Goal: Navigation & Orientation: Find specific page/section

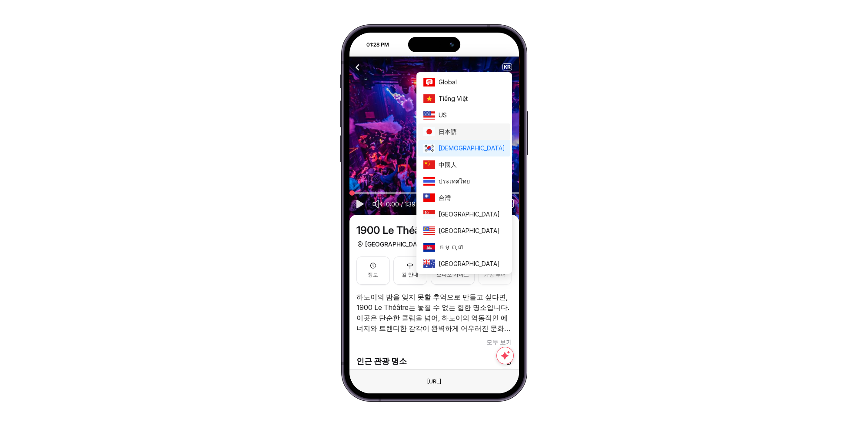
click at [478, 129] on span "日本語" at bounding box center [472, 132] width 67 height 10
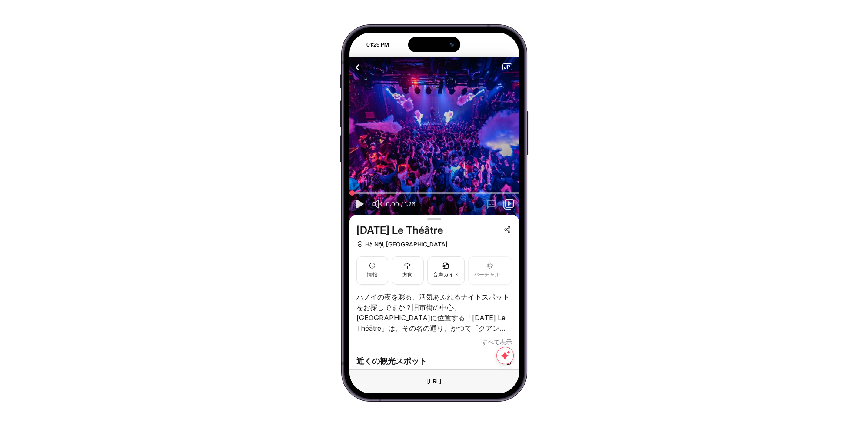
click at [362, 203] on icon "button" at bounding box center [359, 204] width 10 height 11
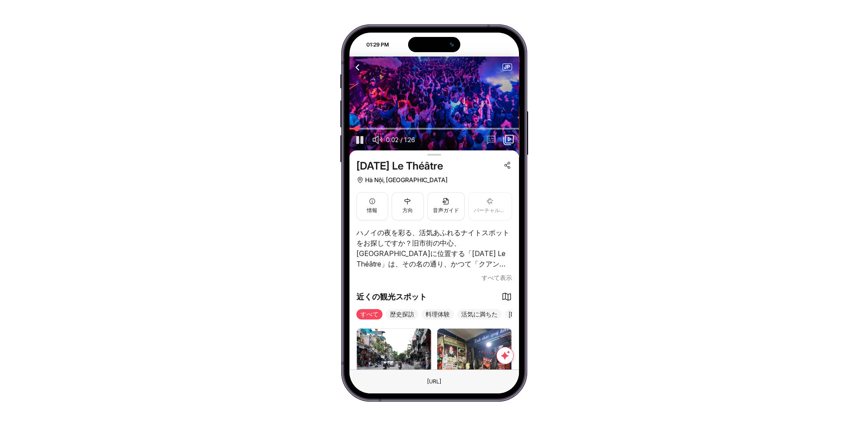
click at [505, 277] on span "すべて表示" at bounding box center [497, 278] width 30 height 10
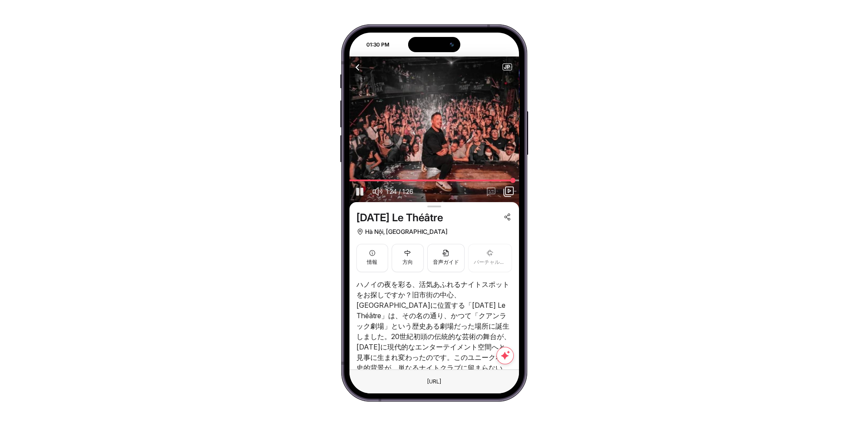
scroll to position [0, 0]
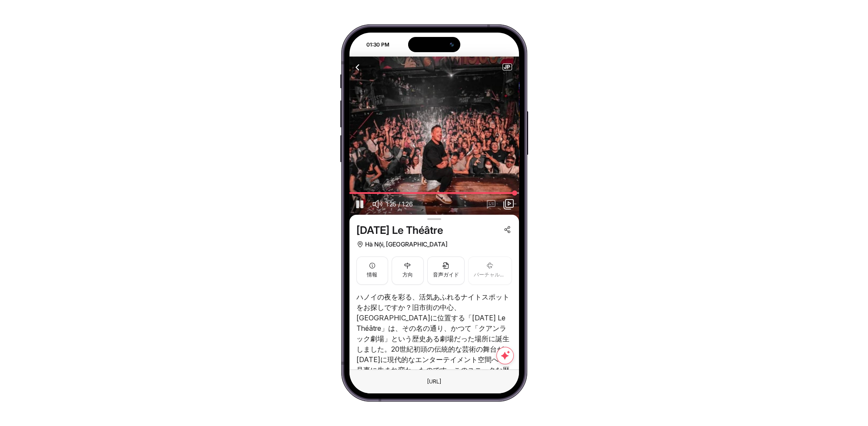
click at [360, 203] on icon "button" at bounding box center [360, 204] width 10 height 11
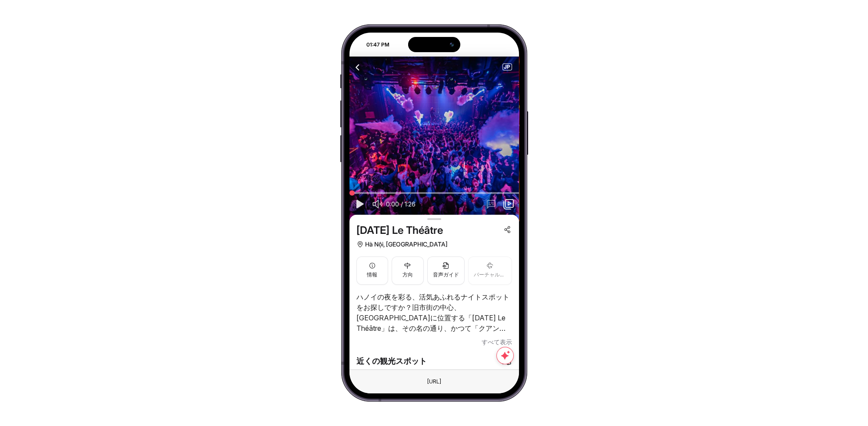
click at [356, 205] on icon "button" at bounding box center [359, 204] width 10 height 11
click at [504, 66] on span "JP" at bounding box center [507, 67] width 9 height 6
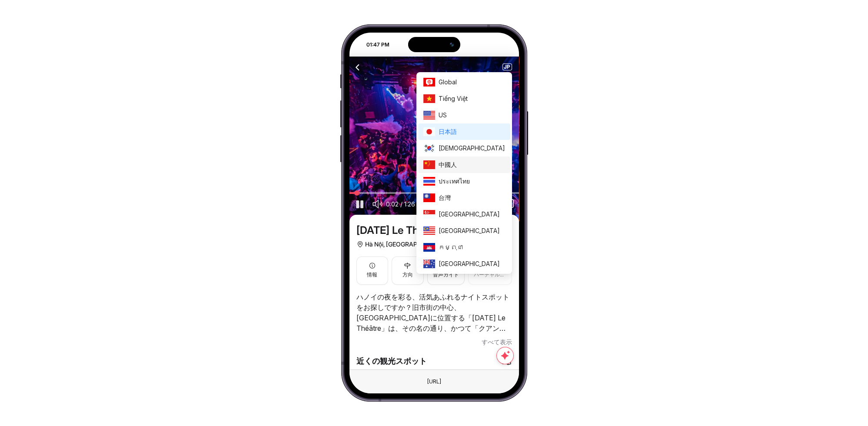
click at [476, 162] on span "中國人" at bounding box center [472, 165] width 67 height 10
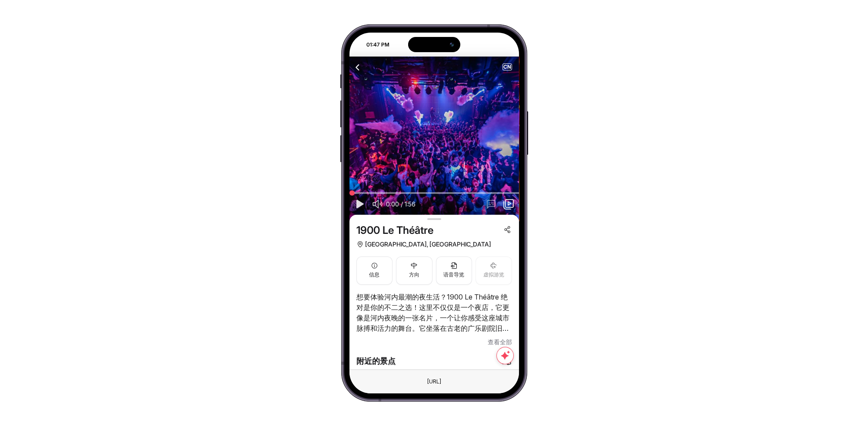
click at [363, 204] on icon "button" at bounding box center [359, 204] width 10 height 11
click at [363, 204] on icon "button" at bounding box center [360, 204] width 10 height 11
click at [507, 66] on span "CN" at bounding box center [507, 67] width 9 height 6
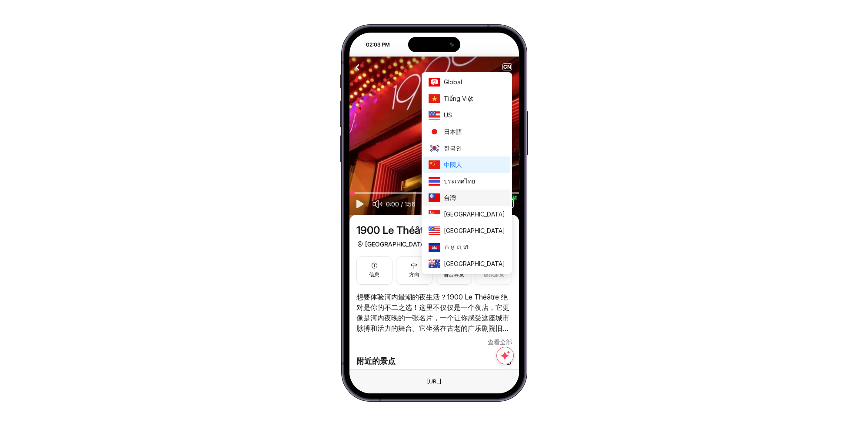
click at [488, 200] on span "台灣" at bounding box center [474, 198] width 61 height 10
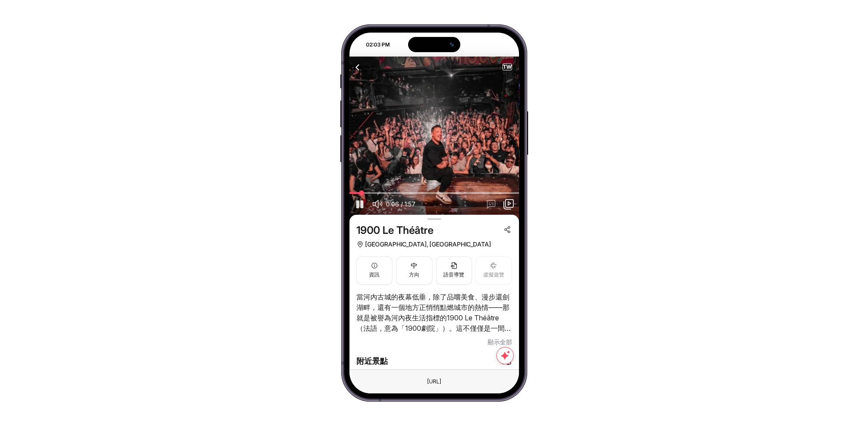
click at [381, 203] on icon "button" at bounding box center [377, 204] width 10 height 11
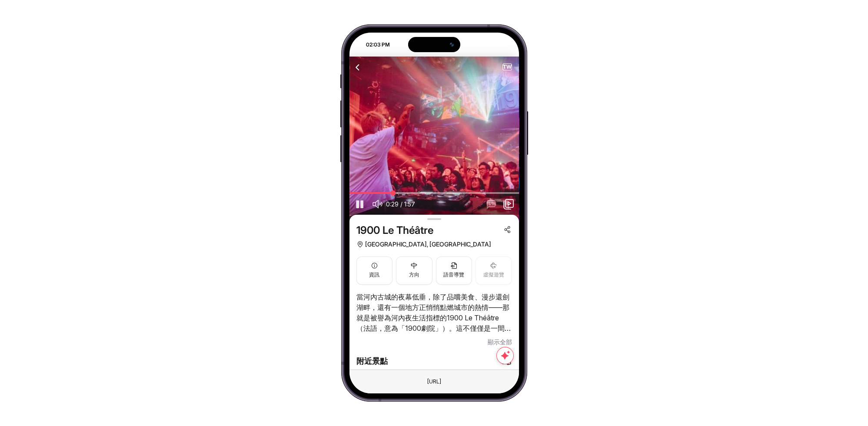
click at [360, 201] on icon "button" at bounding box center [360, 204] width 10 height 11
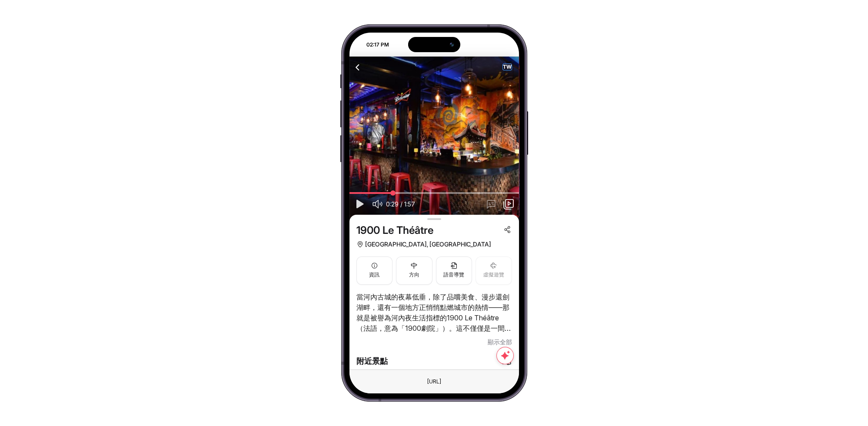
click at [506, 66] on span "TW" at bounding box center [508, 67] width 10 height 6
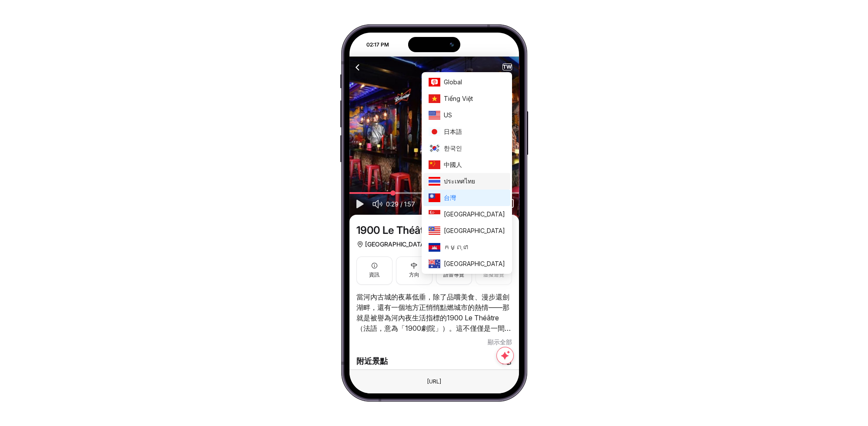
click at [484, 183] on span "ประเทศไทย" at bounding box center [474, 182] width 61 height 10
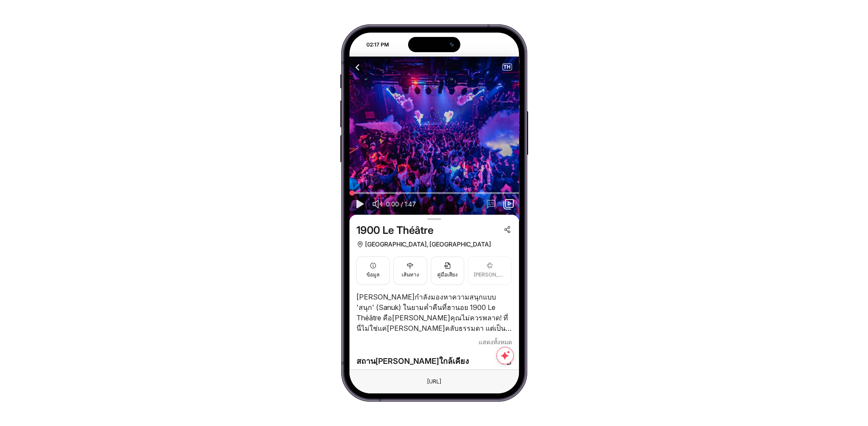
click at [366, 205] on button "button" at bounding box center [360, 204] width 14 height 14
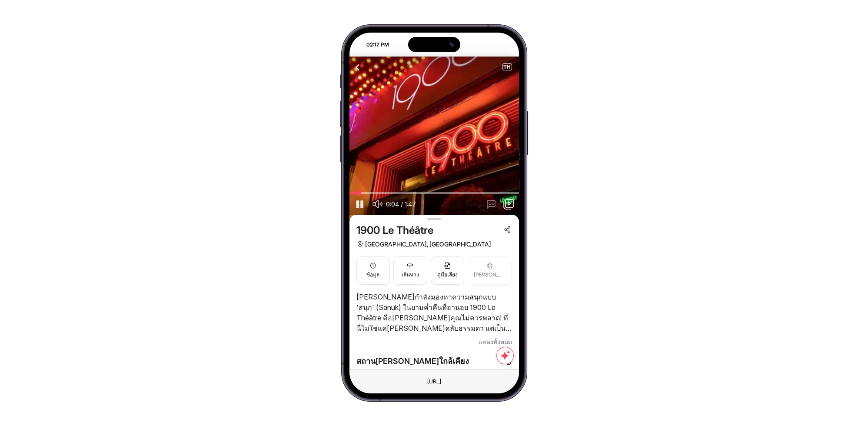
click at [376, 203] on icon "button" at bounding box center [377, 204] width 10 height 11
click at [377, 203] on icon "button" at bounding box center [377, 204] width 10 height 11
click at [357, 206] on icon "button" at bounding box center [360, 204] width 10 height 11
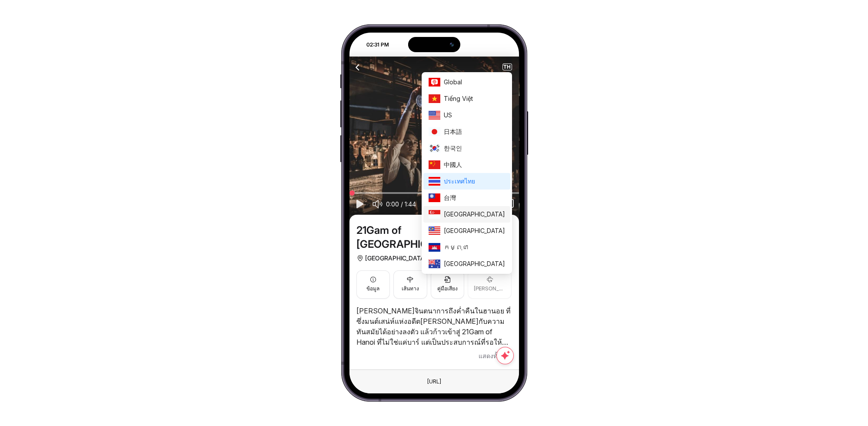
click at [477, 214] on span "[GEOGRAPHIC_DATA]" at bounding box center [474, 215] width 61 height 10
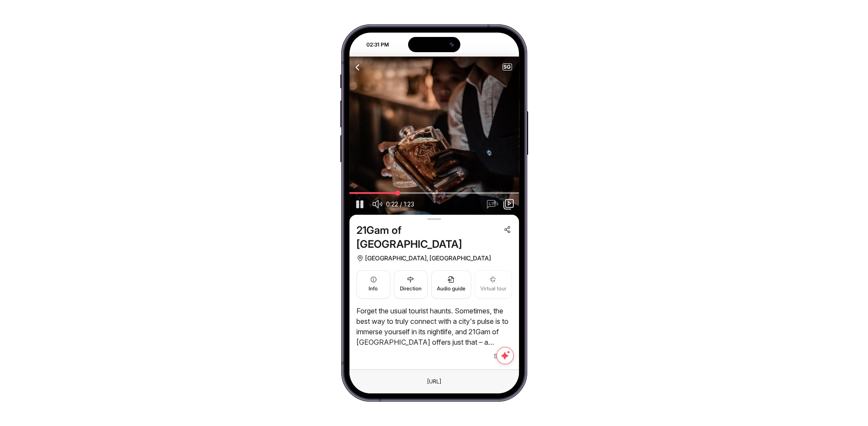
click at [361, 203] on icon "button" at bounding box center [360, 204] width 10 height 11
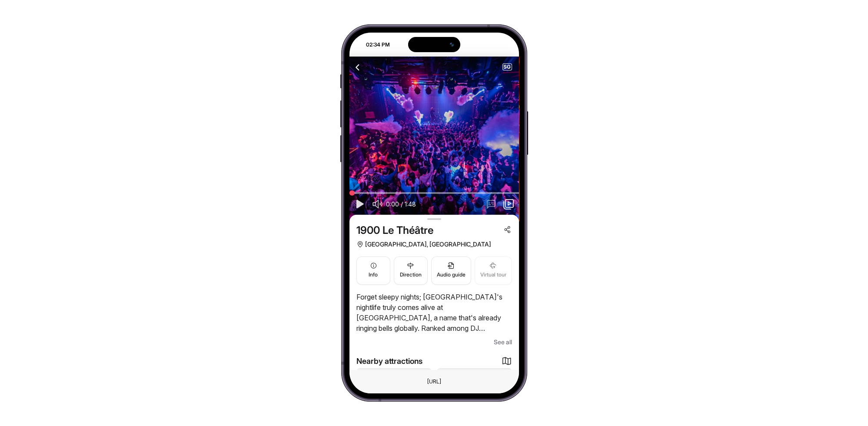
click at [355, 206] on icon "button" at bounding box center [359, 204] width 10 height 11
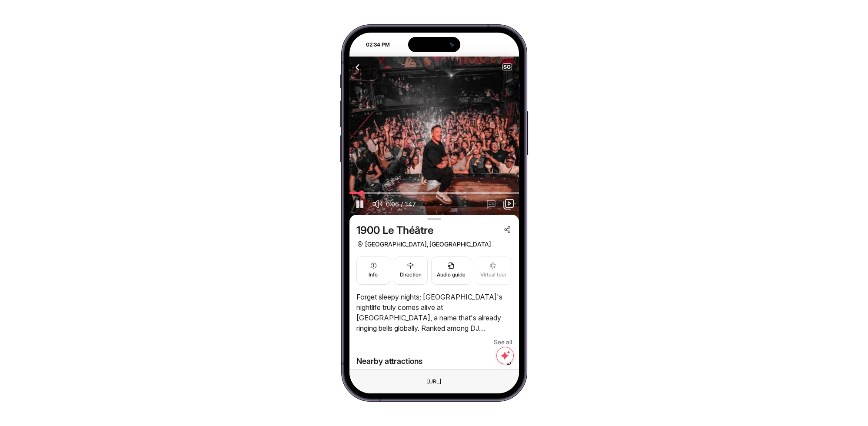
click at [359, 206] on icon "button" at bounding box center [360, 204] width 10 height 11
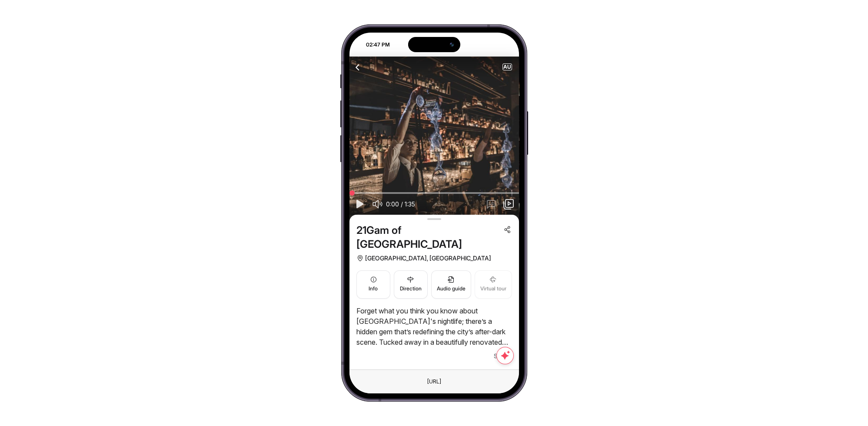
click at [356, 206] on icon "button" at bounding box center [359, 204] width 10 height 11
click at [505, 66] on span "AU" at bounding box center [507, 67] width 9 height 6
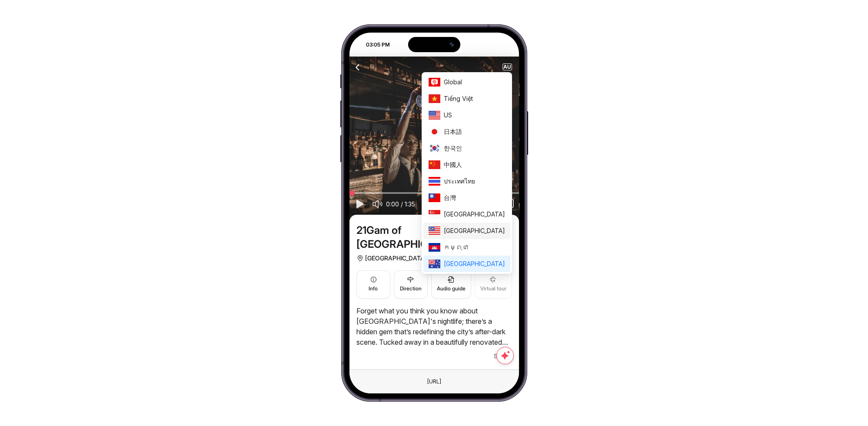
click at [487, 235] on span "[GEOGRAPHIC_DATA]" at bounding box center [474, 231] width 61 height 10
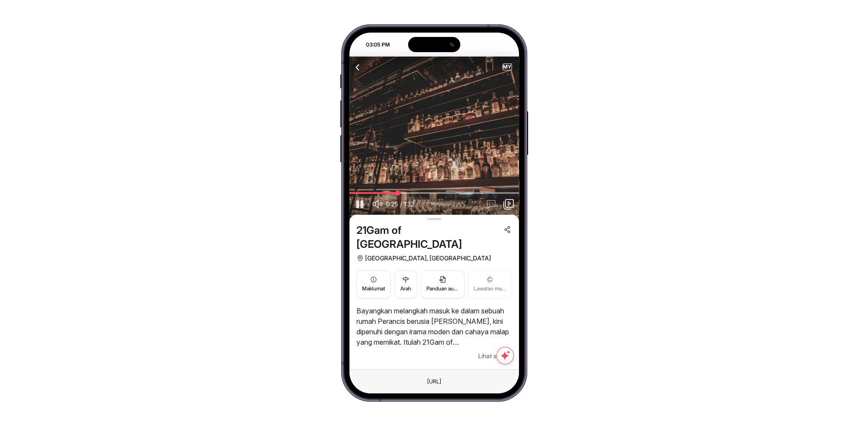
click at [363, 306] on p "Bayangkan melangkah masuk ke dalam sebuah rumah Perancis berusia [PERSON_NAME],…" at bounding box center [435, 327] width 156 height 42
click at [363, 306] on p "Bayangkan melangkah masuk ke dalam sebuah rumah Perancis berusia seabad, kini d…" at bounding box center [435, 327] width 156 height 42
click at [366, 306] on p "Bayangkan melangkah masuk ke dalam sebuah rumah Perancis berusia seabad, kini d…" at bounding box center [435, 327] width 156 height 42
click at [361, 207] on icon "button" at bounding box center [360, 204] width 10 height 11
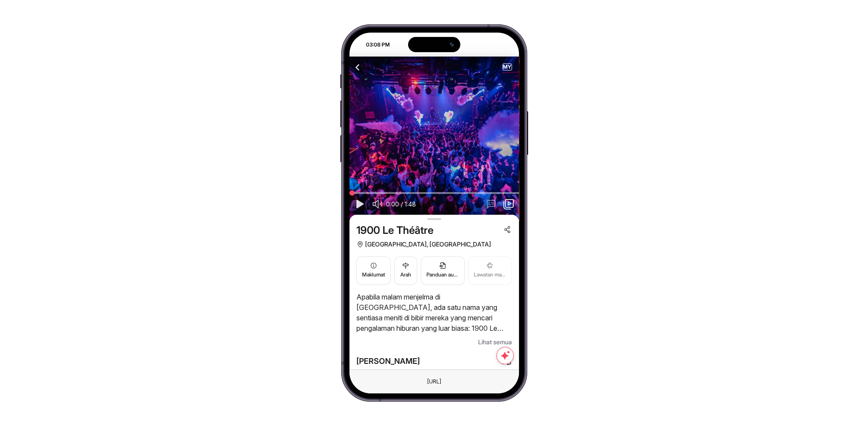
click at [360, 209] on icon "button" at bounding box center [359, 204] width 10 height 11
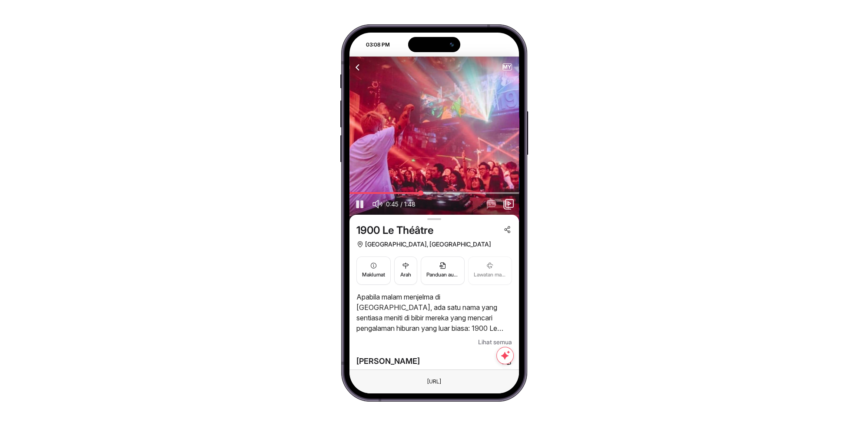
click at [362, 201] on icon "button" at bounding box center [360, 204] width 10 height 11
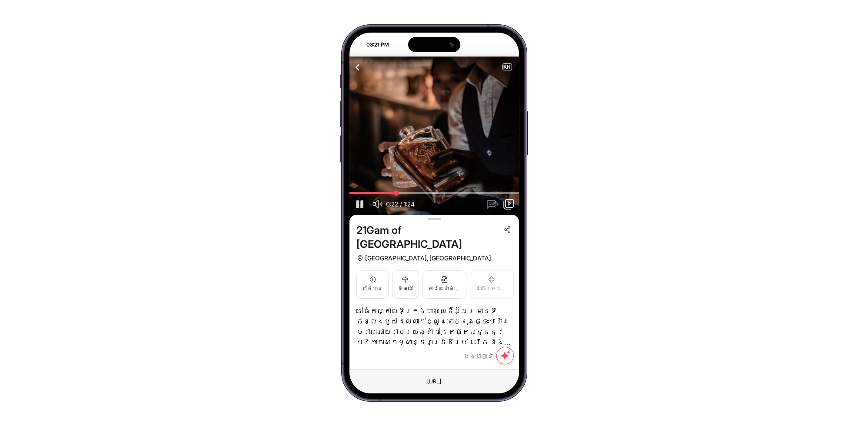
click at [360, 204] on icon "button" at bounding box center [360, 204] width 10 height 11
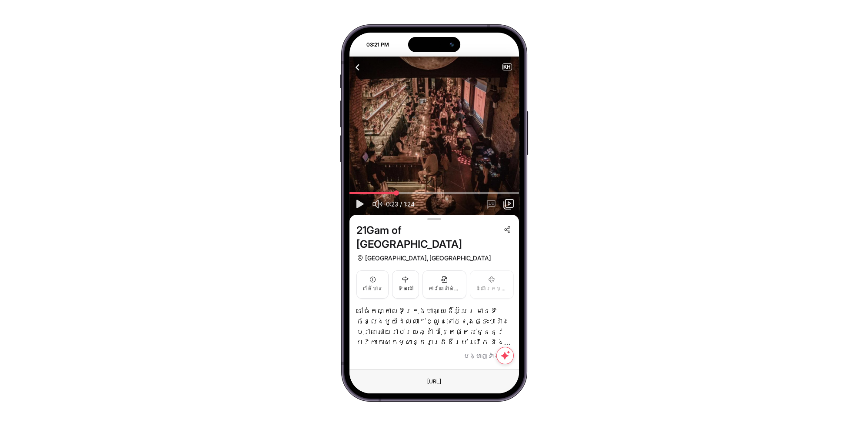
click at [355, 203] on icon "button" at bounding box center [359, 204] width 10 height 11
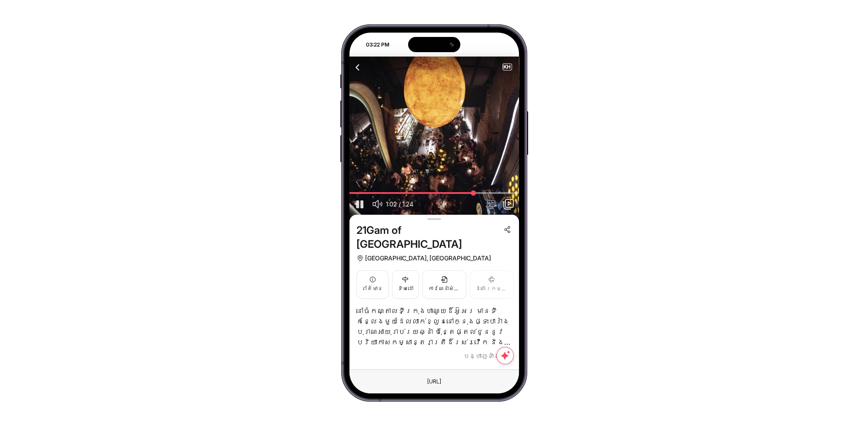
click at [355, 203] on icon "button" at bounding box center [360, 204] width 10 height 11
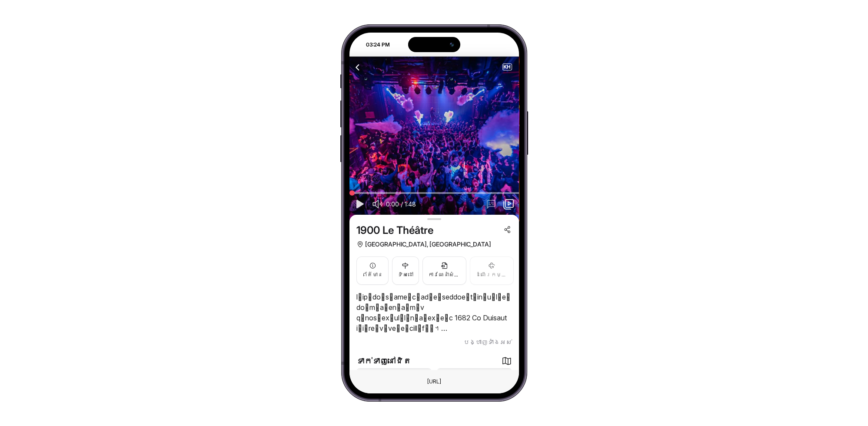
click at [358, 204] on icon "button" at bounding box center [359, 204] width 10 height 11
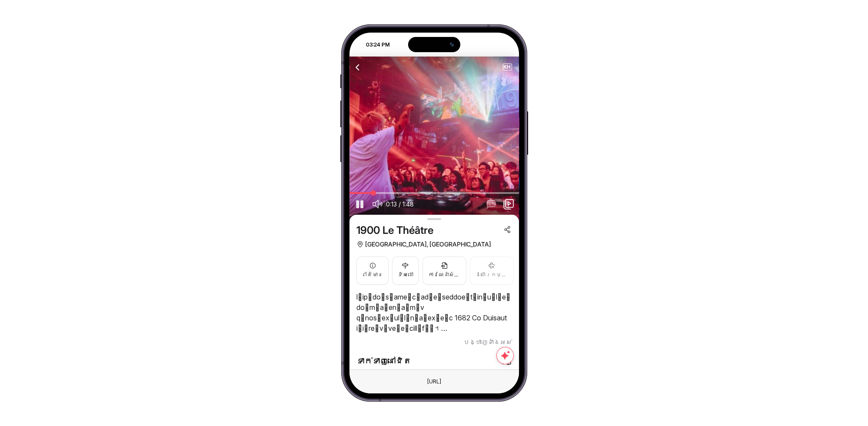
click at [358, 206] on icon "button" at bounding box center [360, 204] width 10 height 11
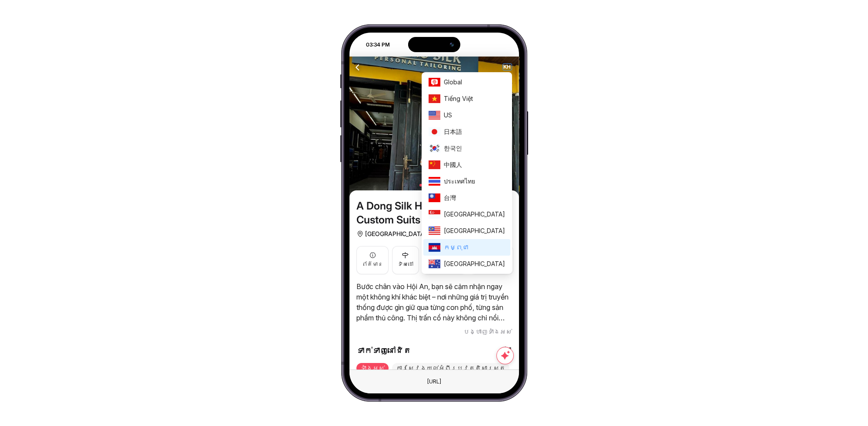
click at [507, 66] on span "KH" at bounding box center [507, 67] width 9 height 6
click at [484, 148] on span "한국인" at bounding box center [474, 148] width 61 height 10
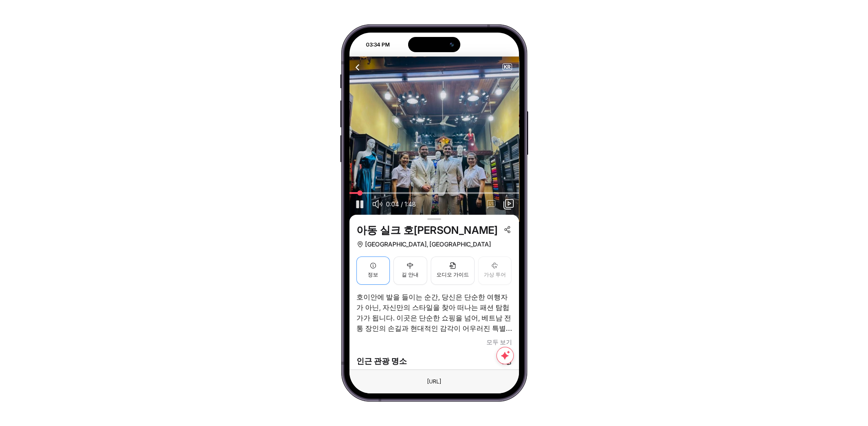
click at [369, 271] on span "정보" at bounding box center [373, 275] width 10 height 8
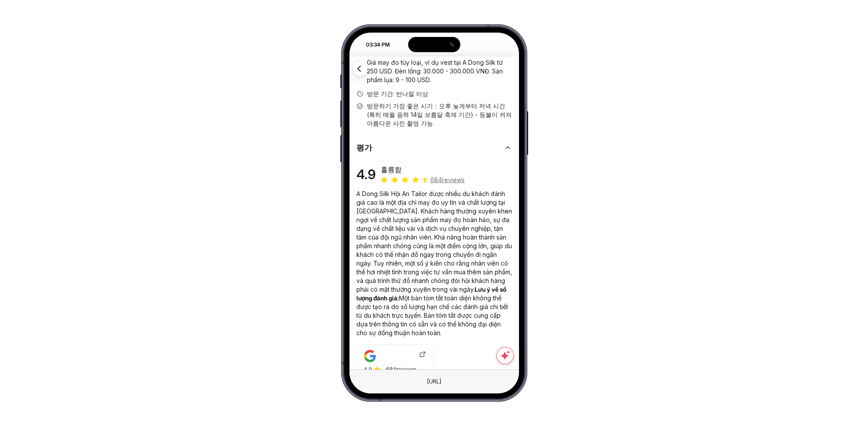
scroll to position [129, 0]
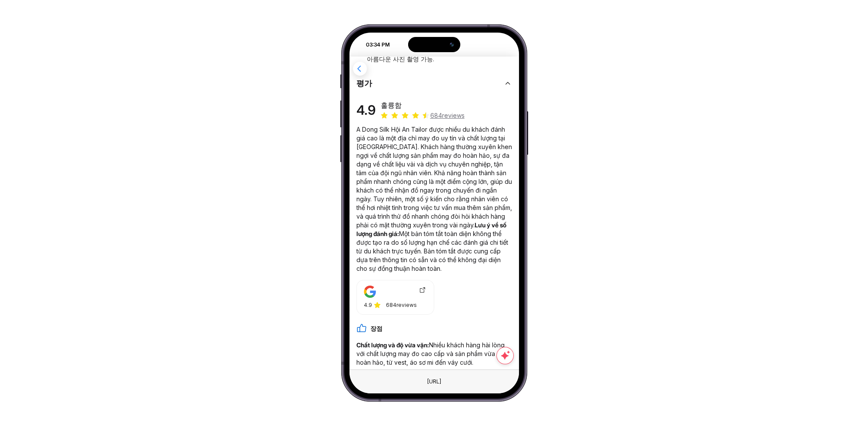
click at [357, 69] on icon "button" at bounding box center [359, 68] width 11 height 11
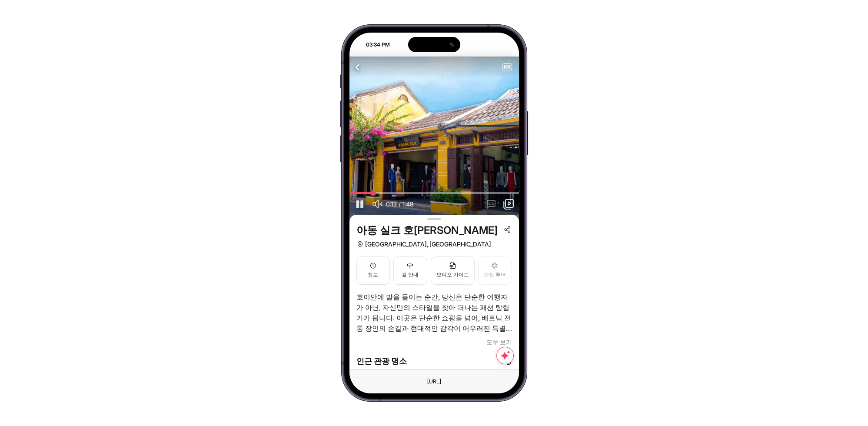
click at [359, 204] on icon "button" at bounding box center [360, 204] width 10 height 11
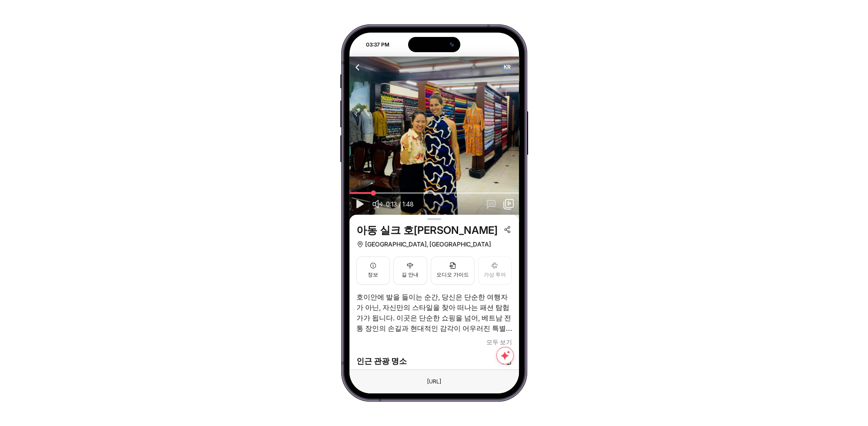
click at [504, 67] on span "KR" at bounding box center [507, 67] width 9 height 6
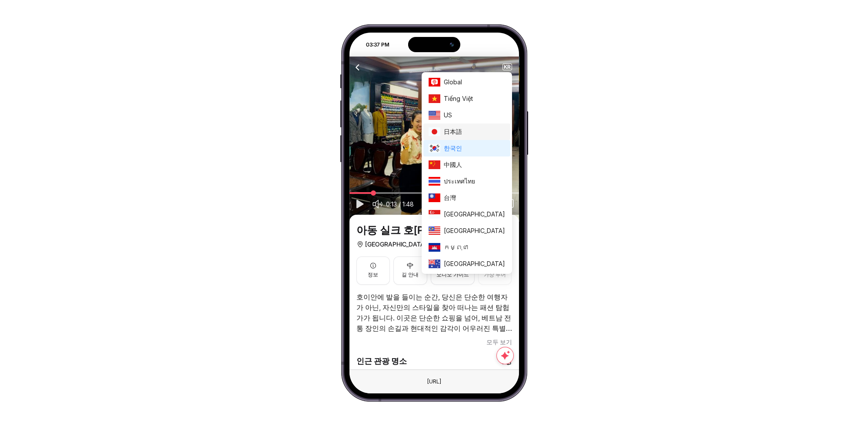
click at [484, 135] on span "日本語" at bounding box center [474, 132] width 61 height 10
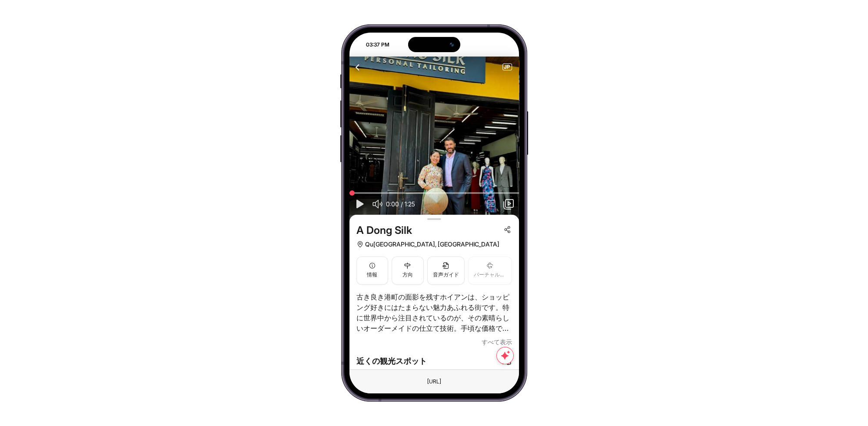
click at [358, 207] on icon "button" at bounding box center [359, 204] width 10 height 11
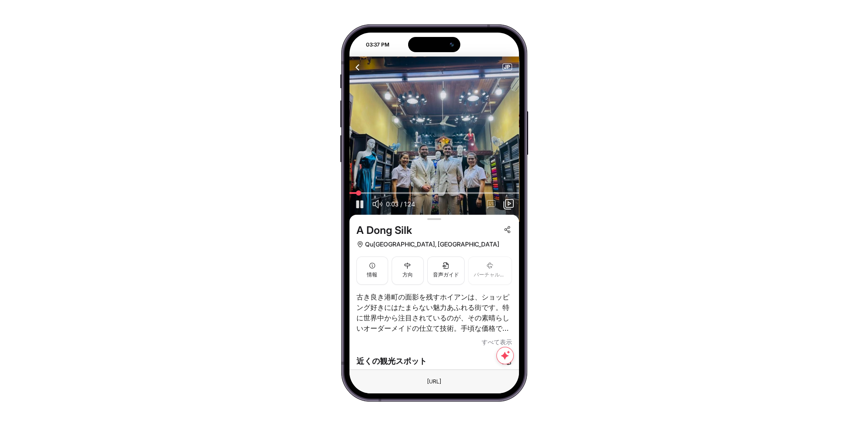
click at [358, 206] on icon "button" at bounding box center [360, 204] width 10 height 11
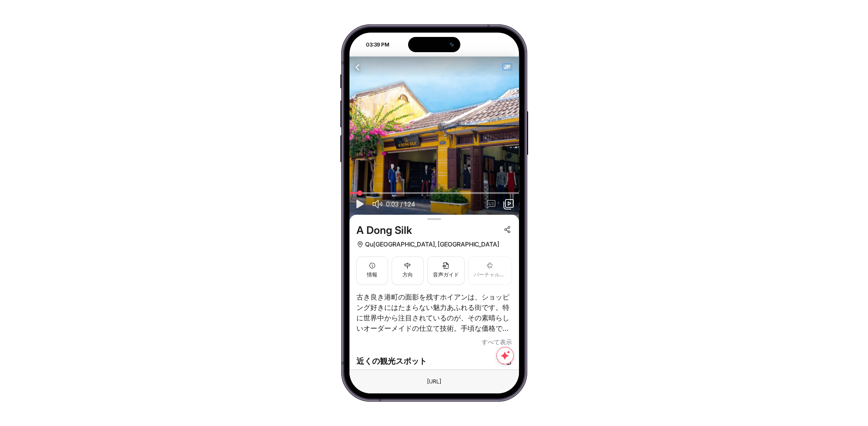
click at [507, 69] on span "JP" at bounding box center [507, 67] width 9 height 6
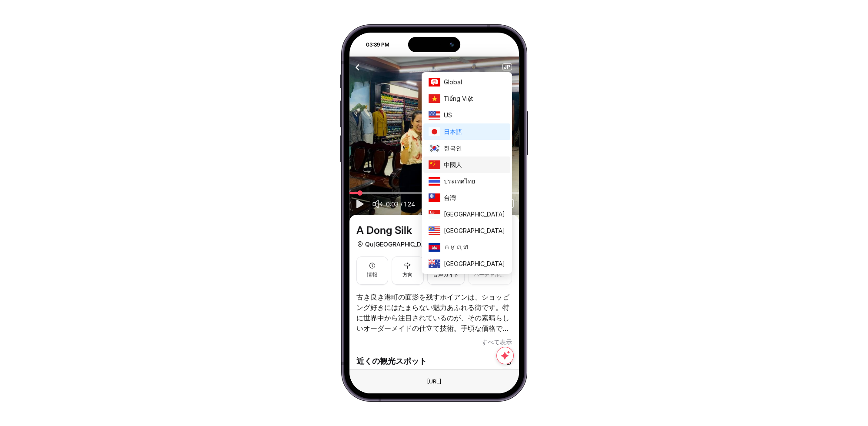
click at [488, 169] on li "中國人" at bounding box center [466, 165] width 87 height 17
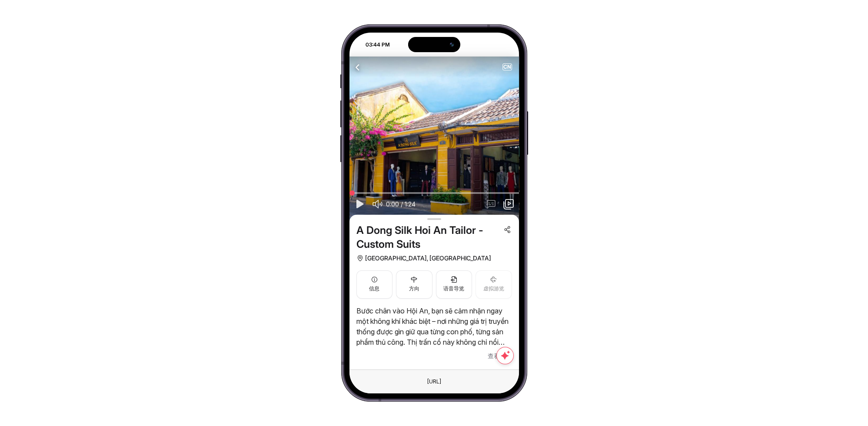
click at [501, 66] on div "CN" at bounding box center [435, 67] width 170 height 21
click at [505, 66] on span "CN" at bounding box center [507, 67] width 9 height 6
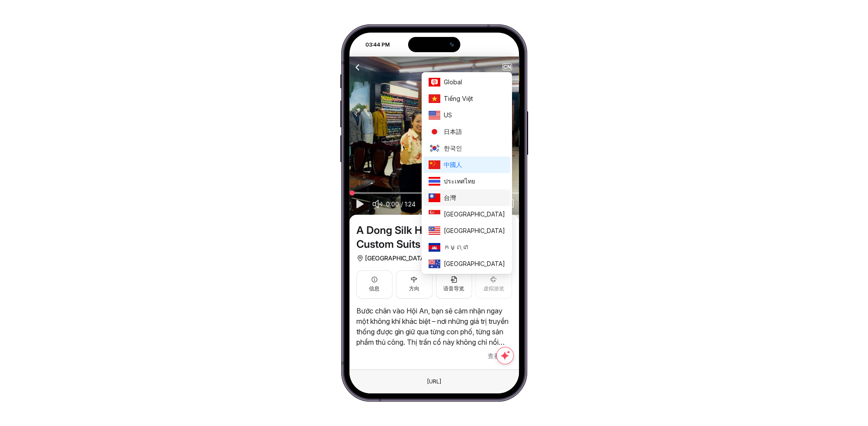
click at [483, 196] on span "台灣" at bounding box center [474, 198] width 61 height 10
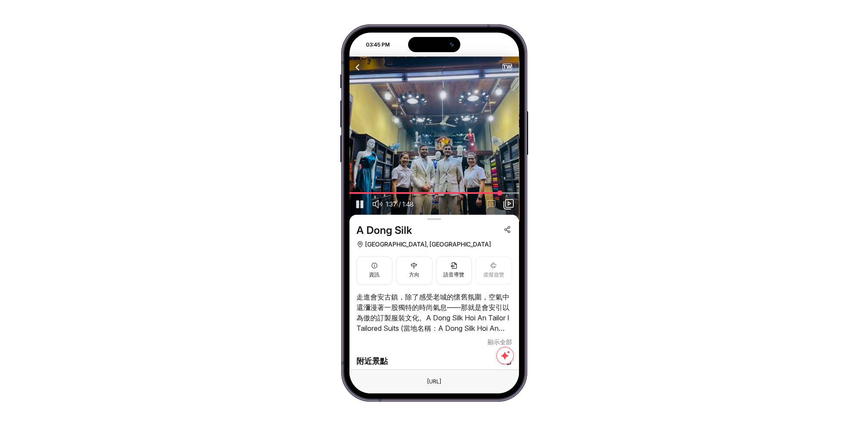
click at [361, 207] on icon "button" at bounding box center [360, 204] width 10 height 11
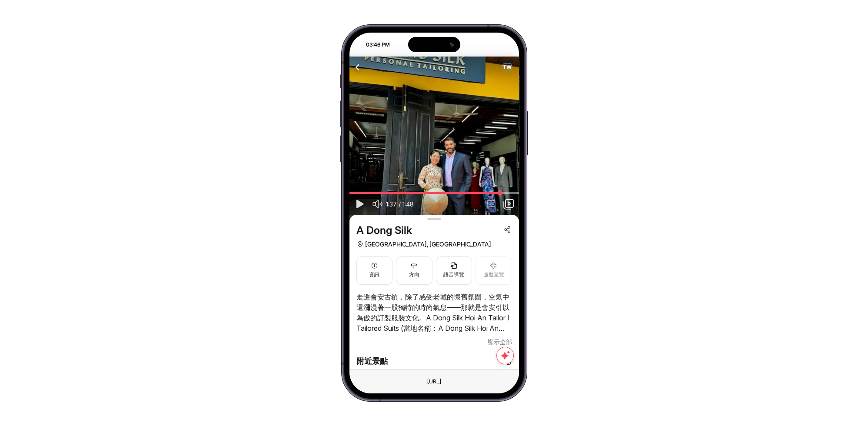
click at [510, 66] on span "TW" at bounding box center [508, 67] width 10 height 6
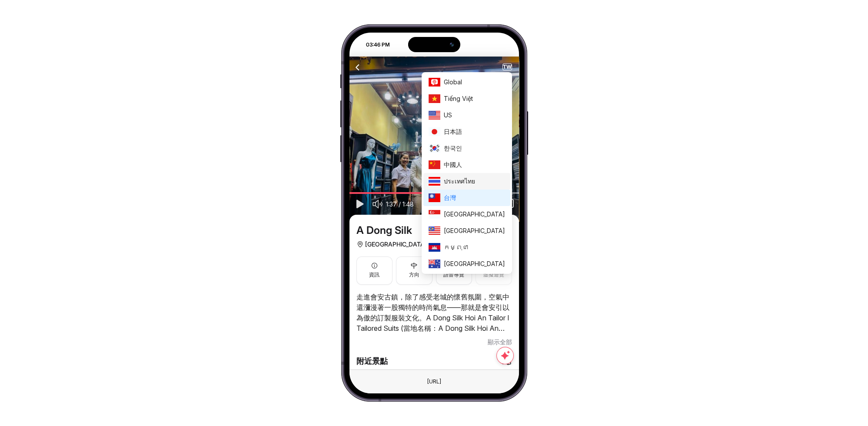
click at [477, 177] on span "ประเทศไทย" at bounding box center [474, 182] width 61 height 10
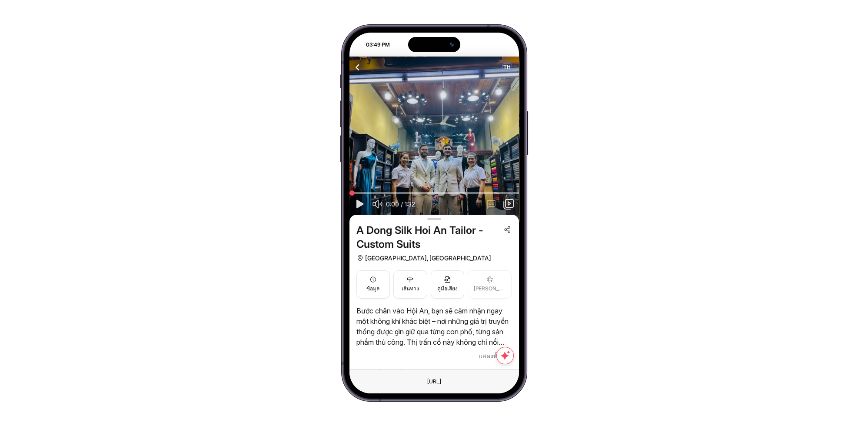
click at [506, 68] on span "TH" at bounding box center [507, 67] width 9 height 6
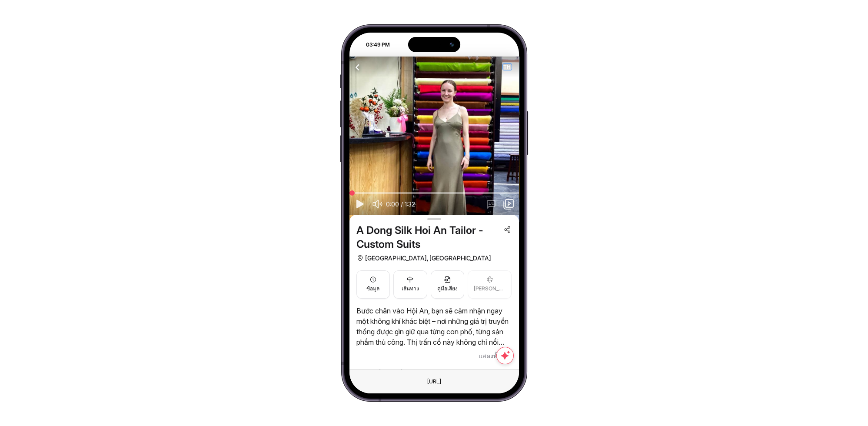
click at [506, 69] on span "TH" at bounding box center [507, 67] width 9 height 6
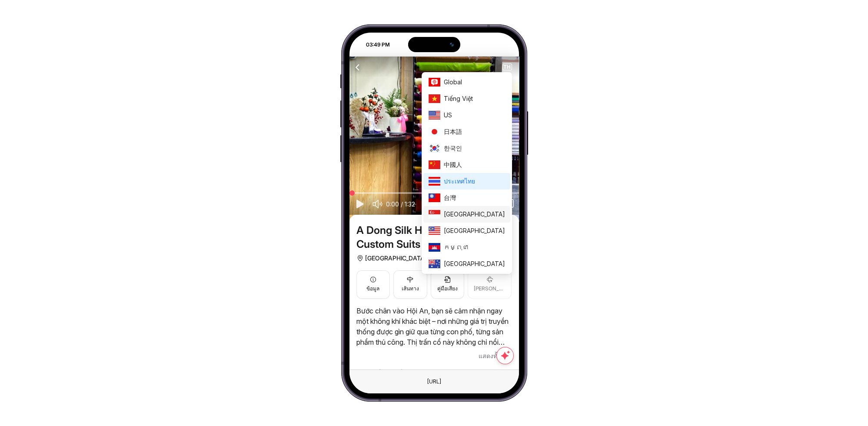
click at [492, 217] on span "[GEOGRAPHIC_DATA]" at bounding box center [474, 215] width 61 height 10
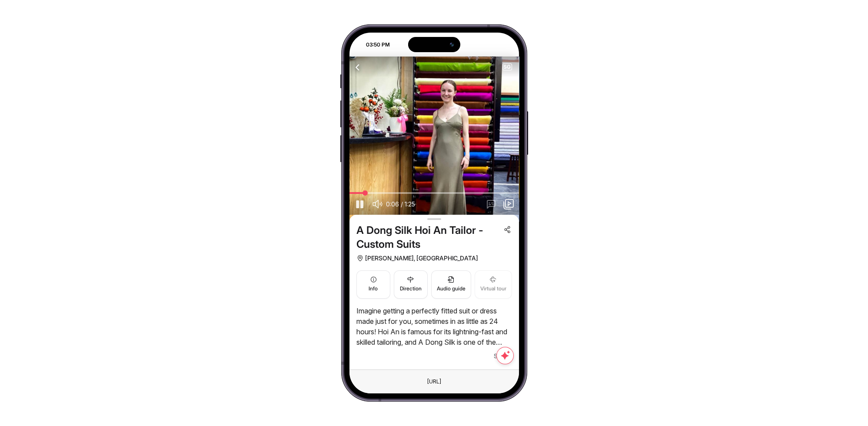
click at [359, 206] on icon "button" at bounding box center [360, 204] width 10 height 11
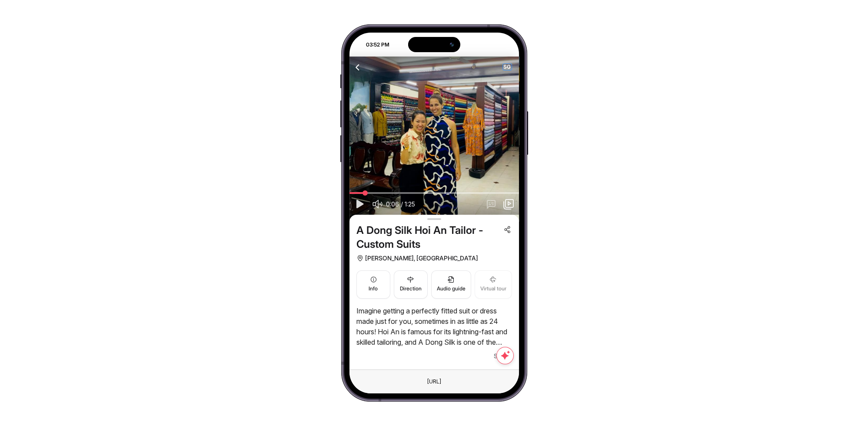
click at [507, 66] on span "SG" at bounding box center [507, 67] width 9 height 6
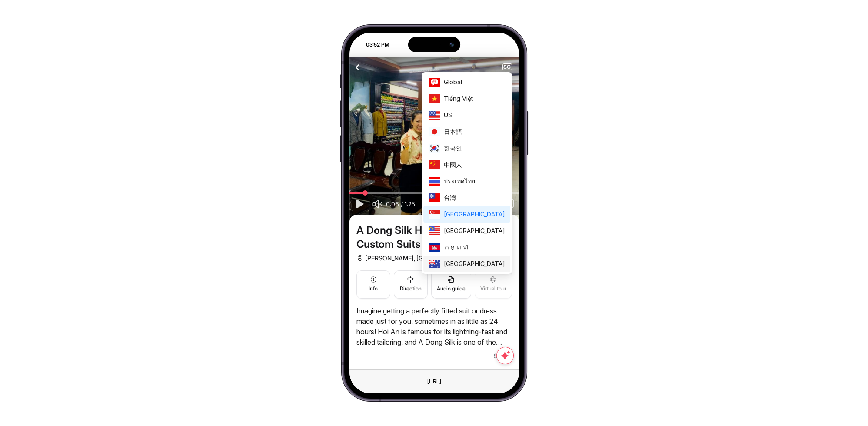
click at [483, 258] on li "[GEOGRAPHIC_DATA]" at bounding box center [466, 264] width 87 height 17
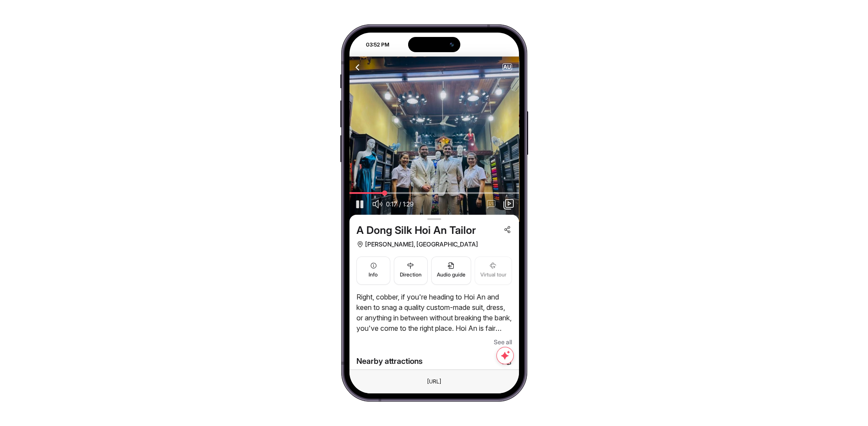
click at [359, 206] on icon "button" at bounding box center [360, 204] width 10 height 11
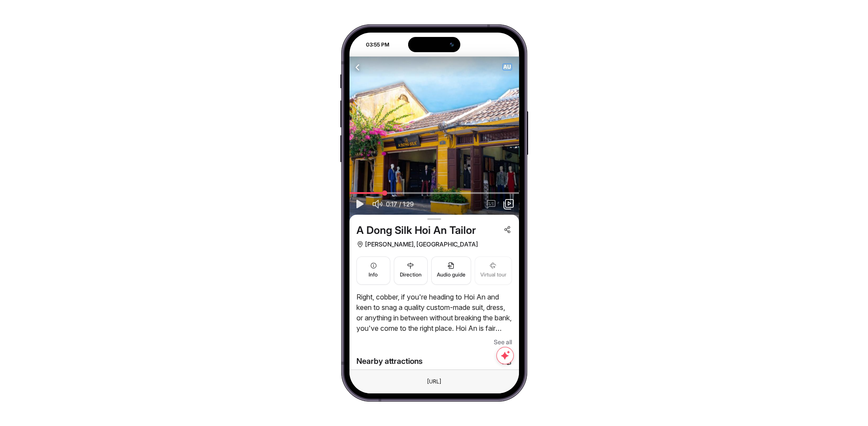
click at [507, 65] on span "AU" at bounding box center [507, 67] width 9 height 6
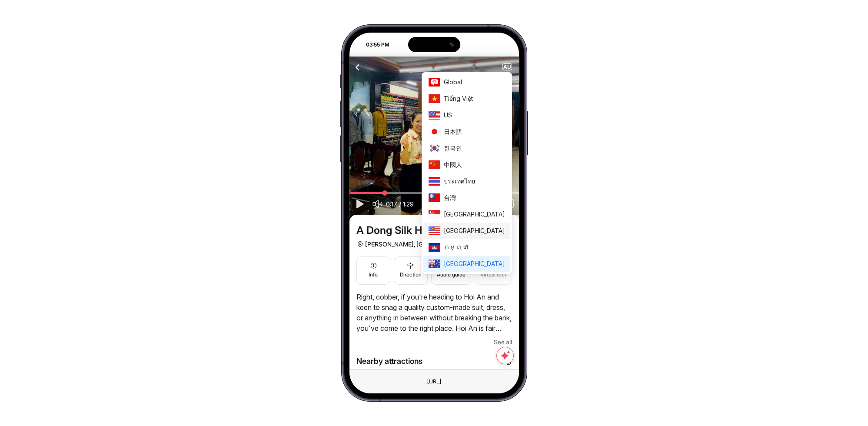
click at [487, 228] on span "[GEOGRAPHIC_DATA]" at bounding box center [474, 231] width 61 height 10
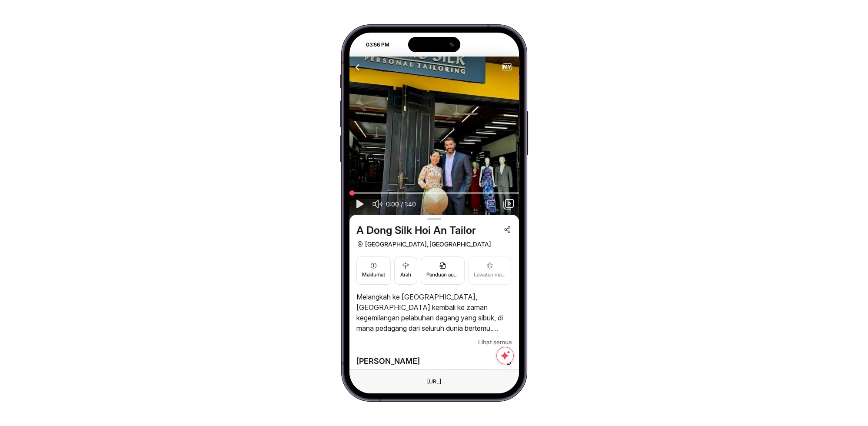
click at [357, 201] on icon "button" at bounding box center [359, 204] width 10 height 11
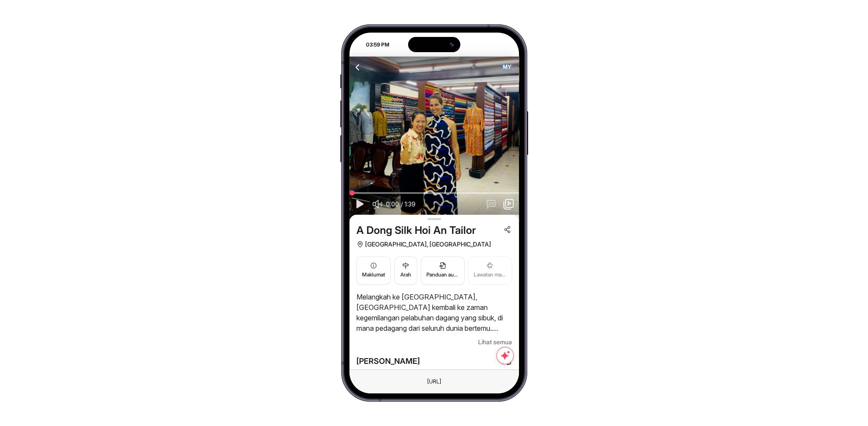
click at [507, 68] on span "MY" at bounding box center [507, 67] width 9 height 6
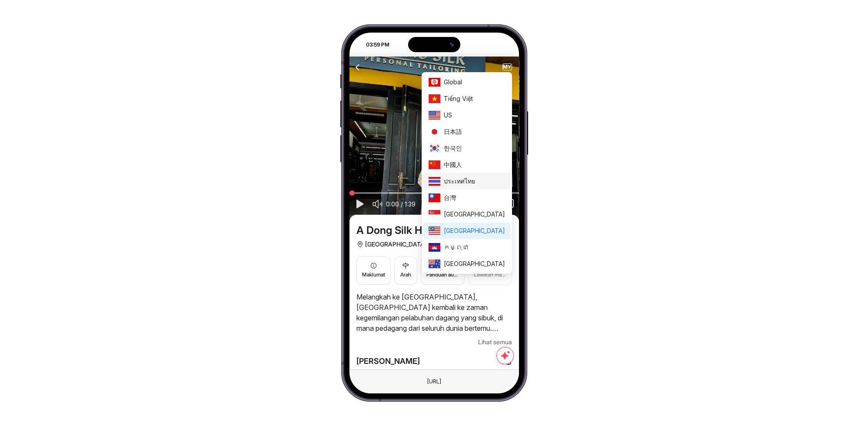
click at [491, 183] on span "ประเทศไทย" at bounding box center [474, 182] width 61 height 10
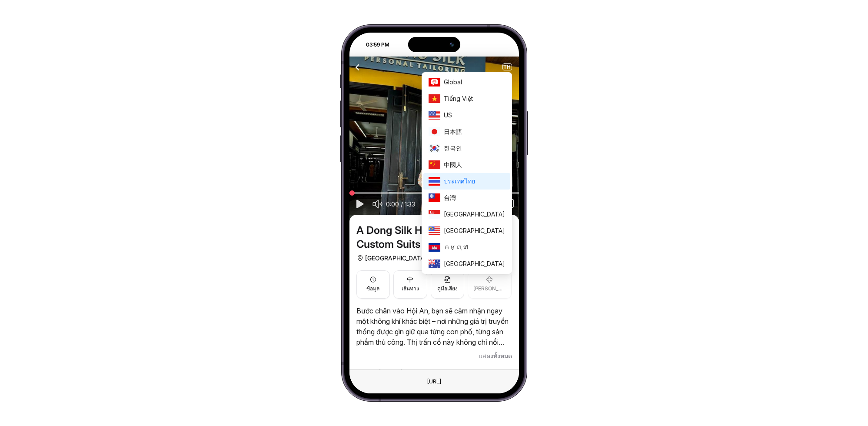
click at [506, 64] on span "TH" at bounding box center [507, 67] width 9 height 6
click at [486, 244] on span "កម្ពុជា" at bounding box center [474, 248] width 61 height 10
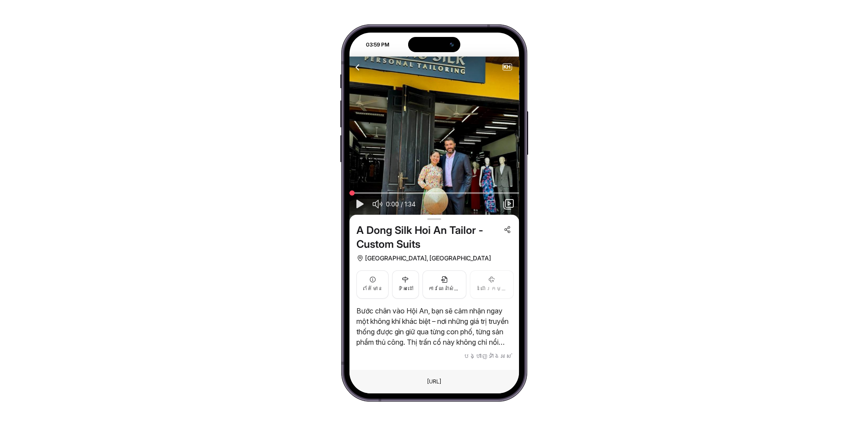
click at [358, 206] on icon "button" at bounding box center [359, 204] width 10 height 11
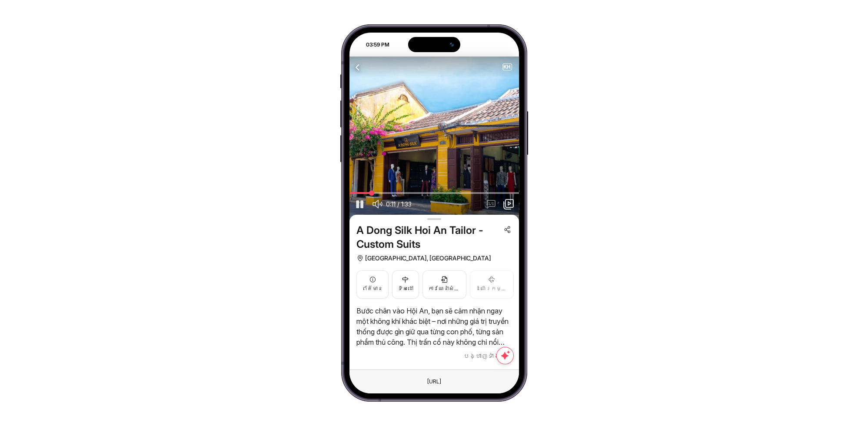
click at [355, 66] on icon "button" at bounding box center [358, 67] width 11 height 11
